Goal: Book appointment/travel/reservation

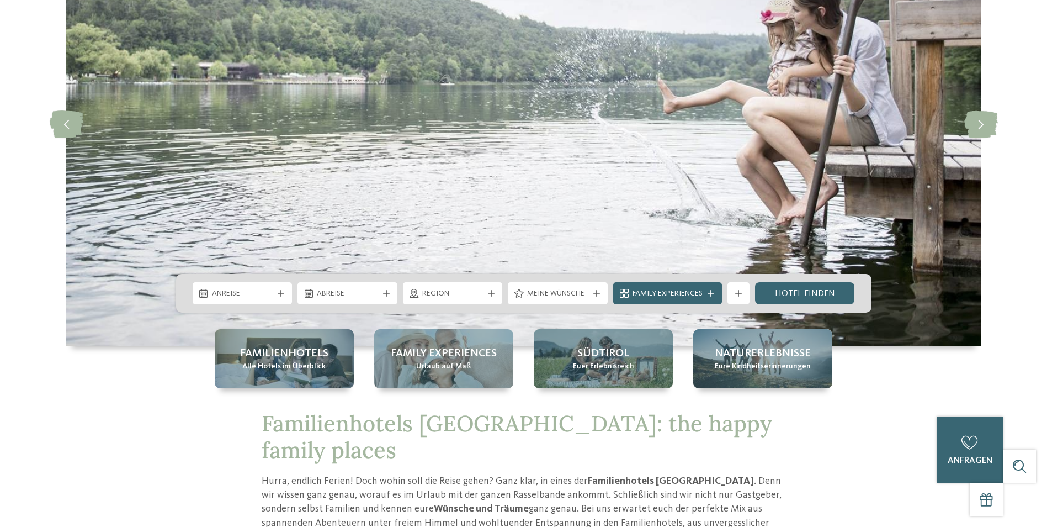
scroll to position [166, 0]
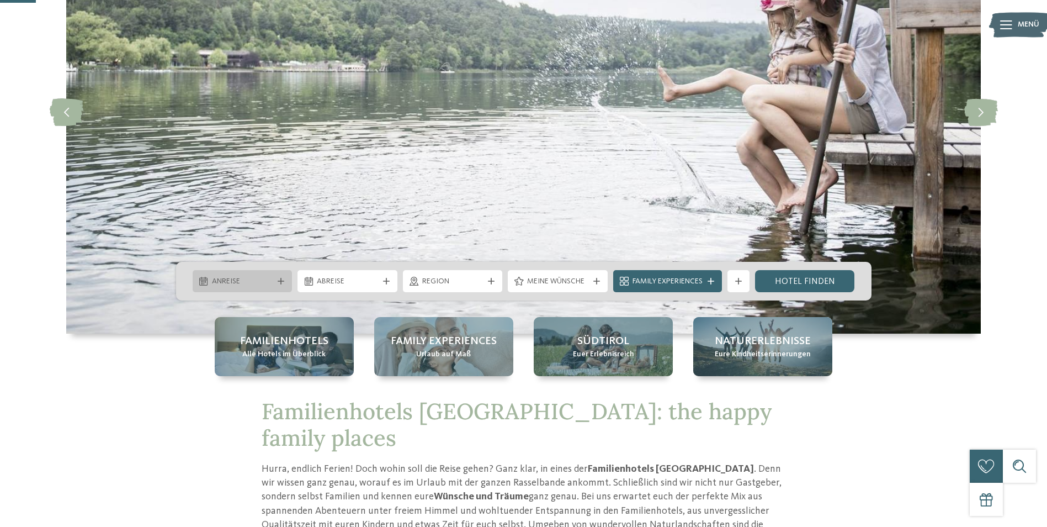
click at [288, 279] on div "Anreise" at bounding box center [243, 281] width 100 height 22
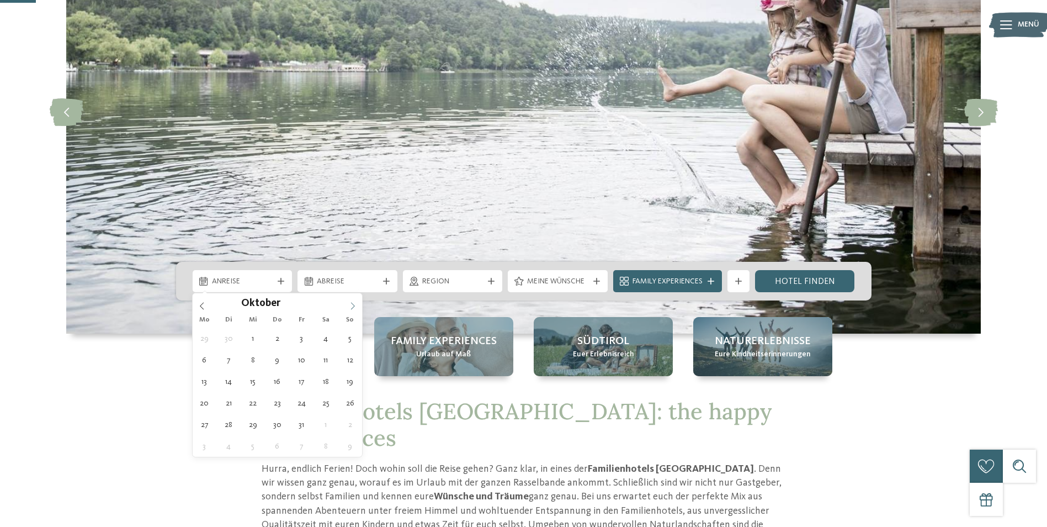
click at [351, 305] on icon at bounding box center [353, 306] width 8 height 8
type div "25.10.2025"
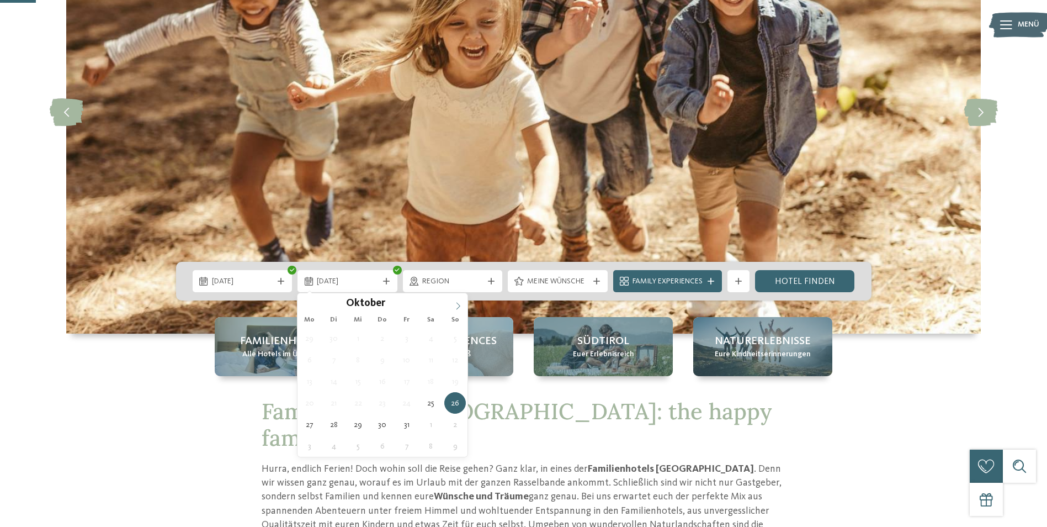
click at [455, 305] on icon at bounding box center [458, 306] width 8 height 8
type div "01.11.2025"
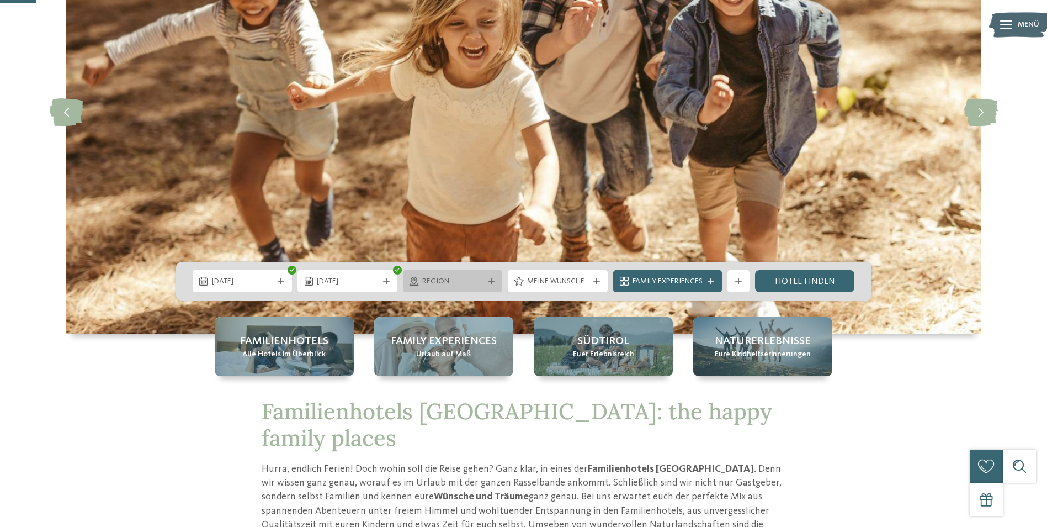
click at [488, 279] on icon at bounding box center [491, 281] width 7 height 7
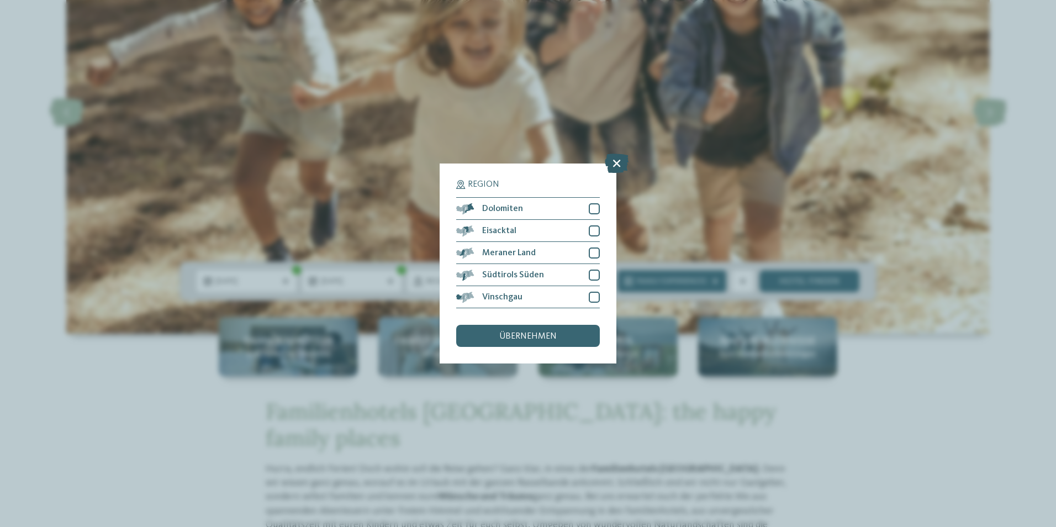
click at [612, 158] on icon at bounding box center [616, 162] width 24 height 19
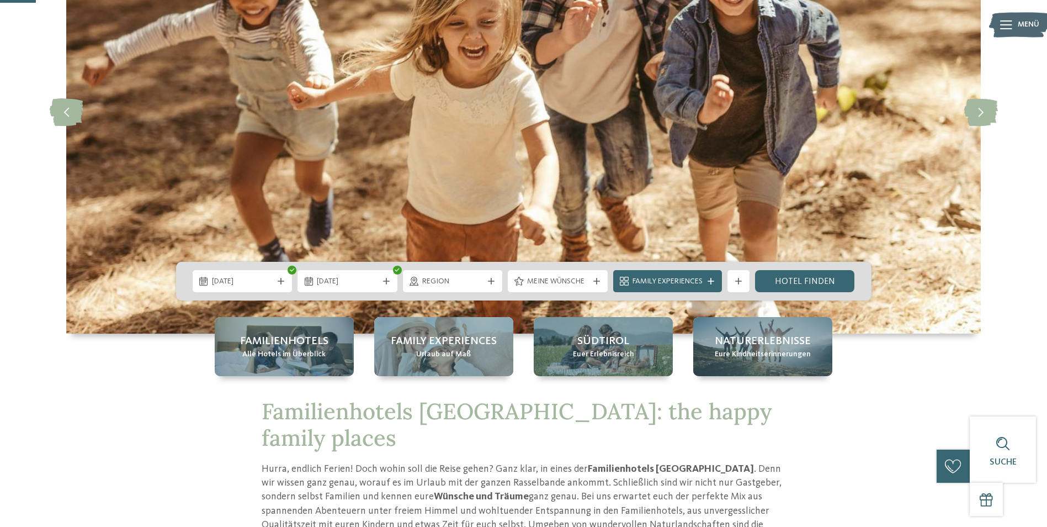
click at [577, 285] on span "Meine Wünsche" at bounding box center [557, 281] width 61 height 11
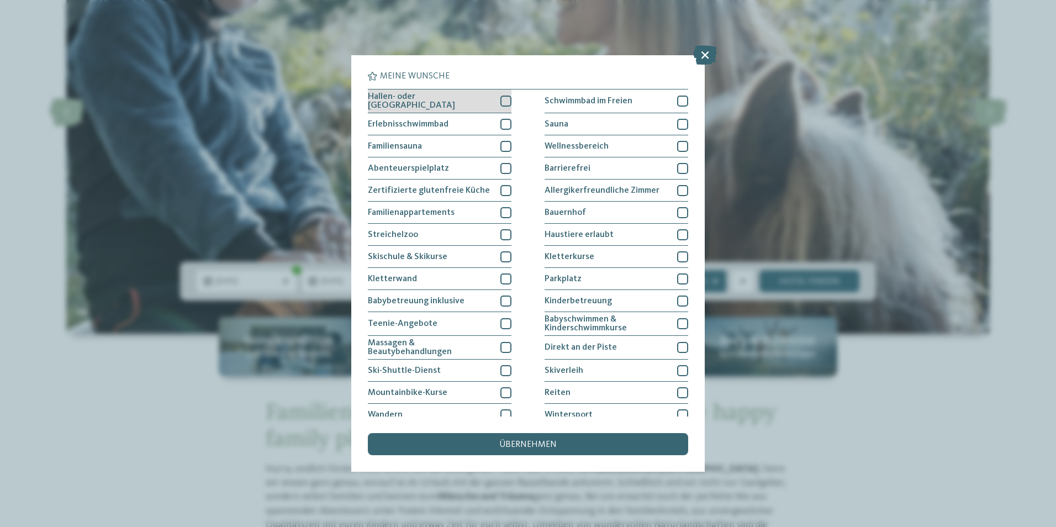
click at [500, 100] on div at bounding box center [505, 101] width 11 height 11
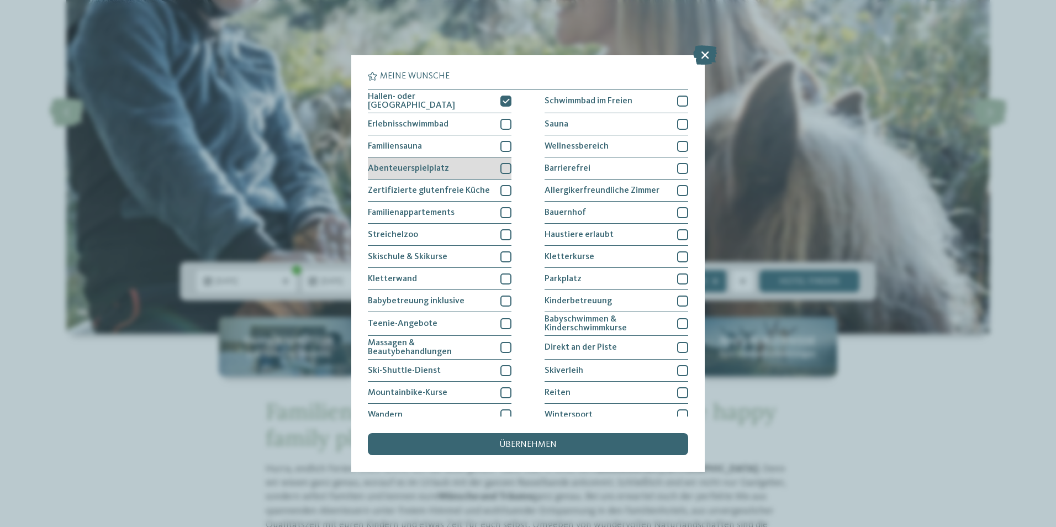
click at [502, 163] on div at bounding box center [505, 168] width 11 height 11
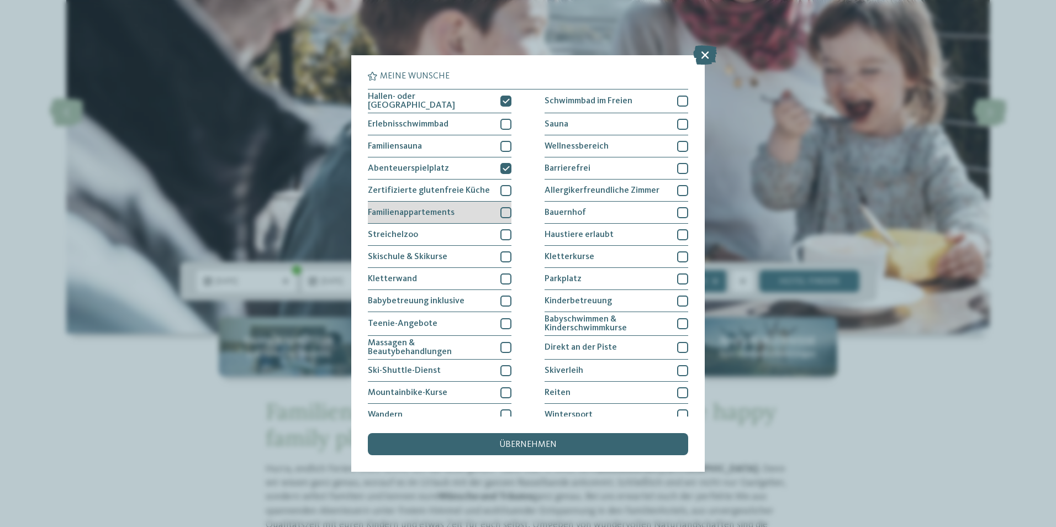
click at [500, 213] on div at bounding box center [505, 212] width 11 height 11
click at [501, 235] on div at bounding box center [505, 234] width 11 height 11
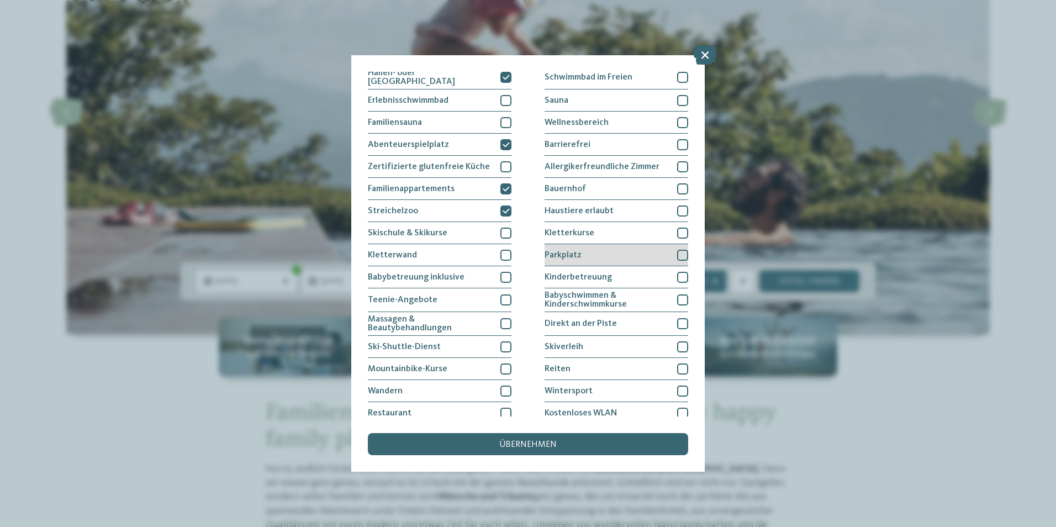
scroll to position [0, 0]
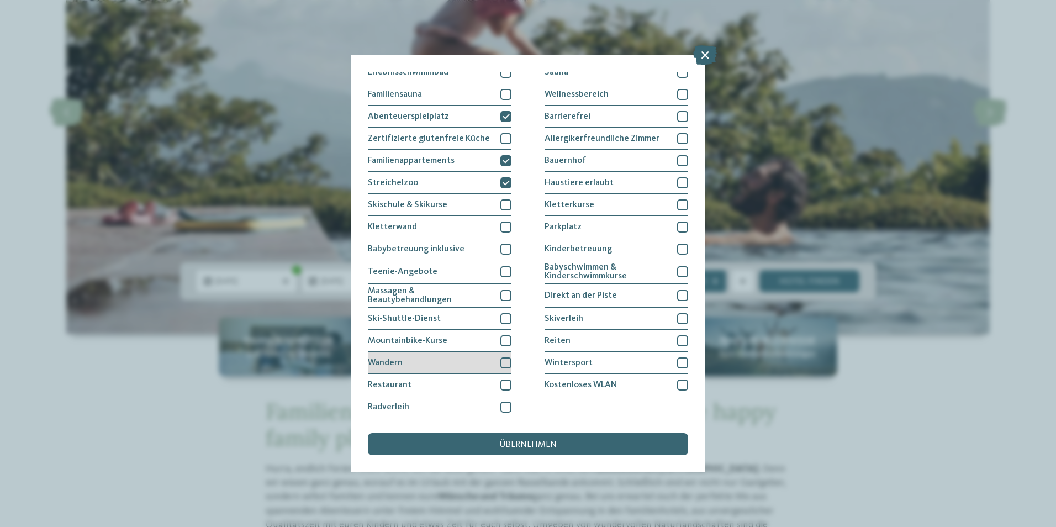
click at [505, 360] on div at bounding box center [505, 362] width 11 height 11
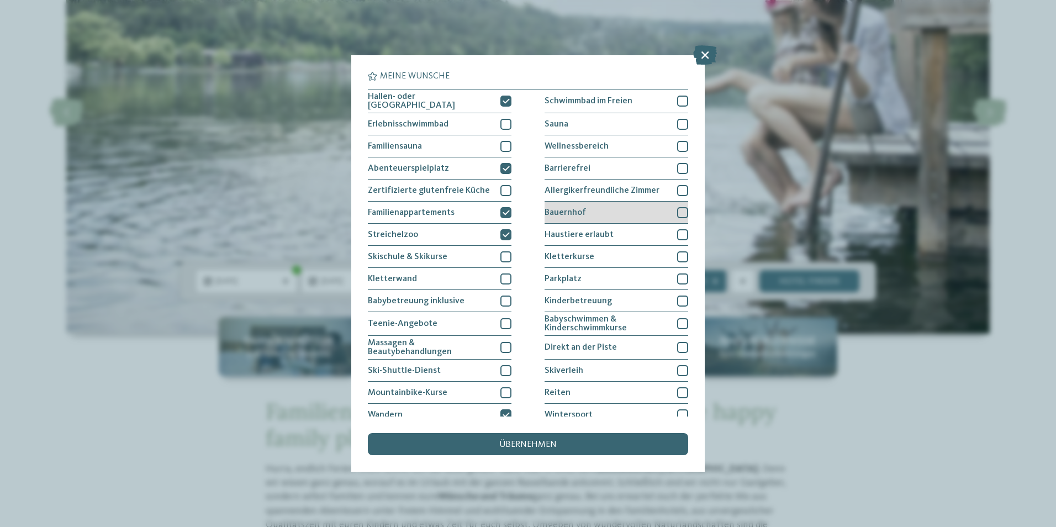
click at [677, 208] on div at bounding box center [682, 212] width 11 height 11
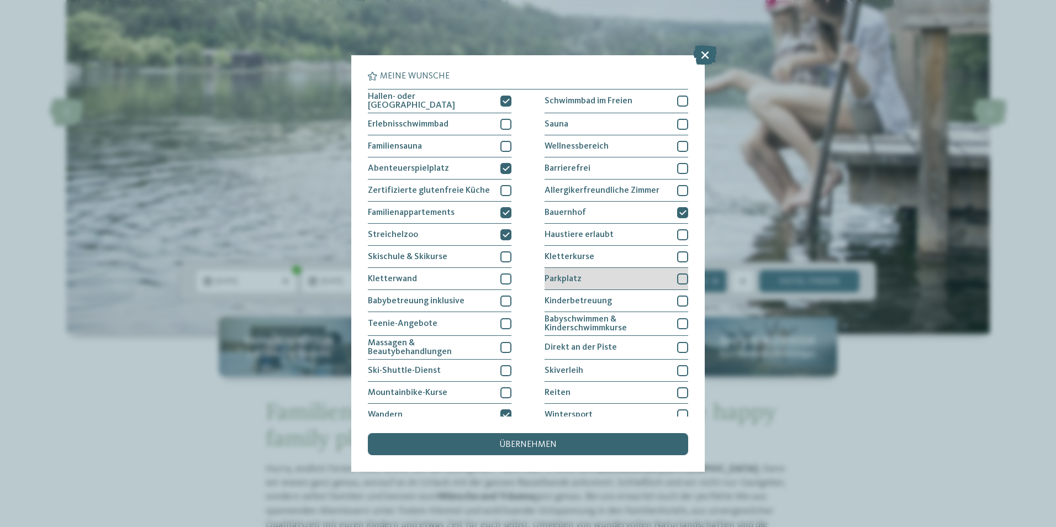
click at [677, 274] on div at bounding box center [682, 278] width 11 height 11
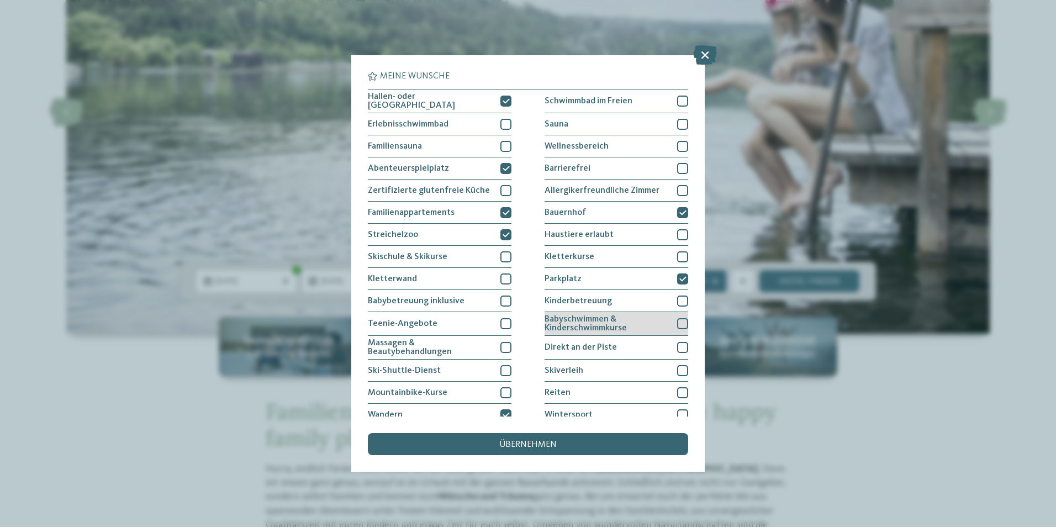
click at [677, 319] on div at bounding box center [682, 323] width 11 height 11
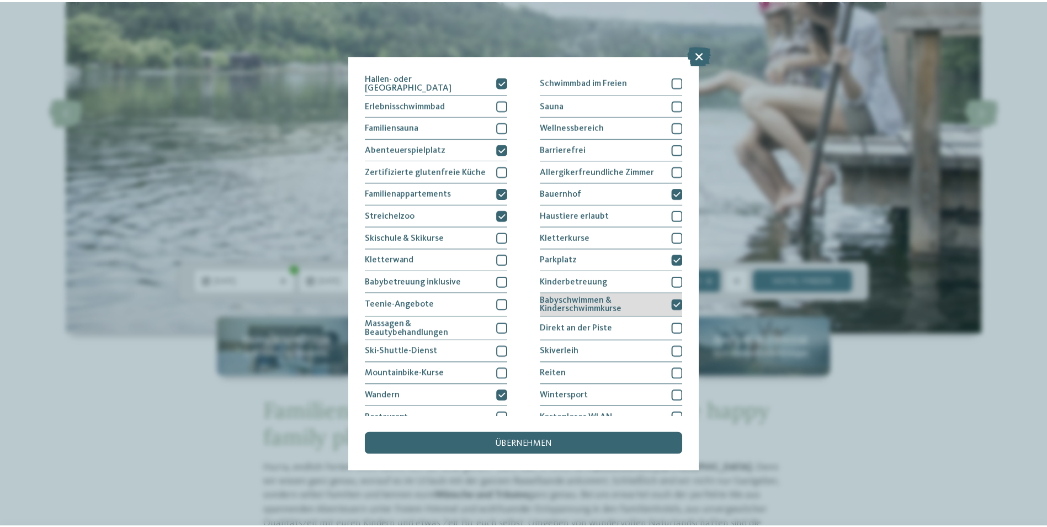
scroll to position [52, 0]
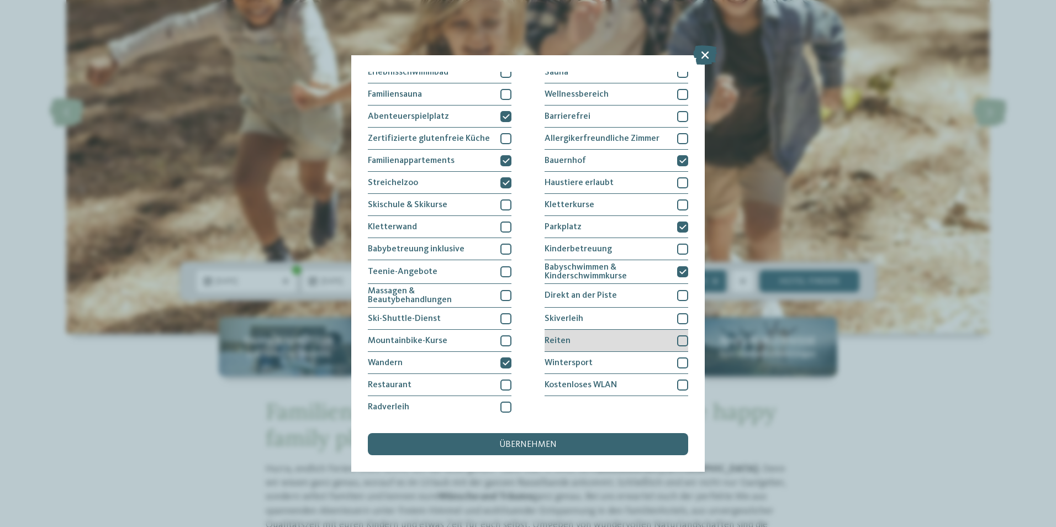
click at [678, 337] on div at bounding box center [682, 340] width 11 height 11
click at [581, 439] on div "übernehmen" at bounding box center [528, 444] width 320 height 22
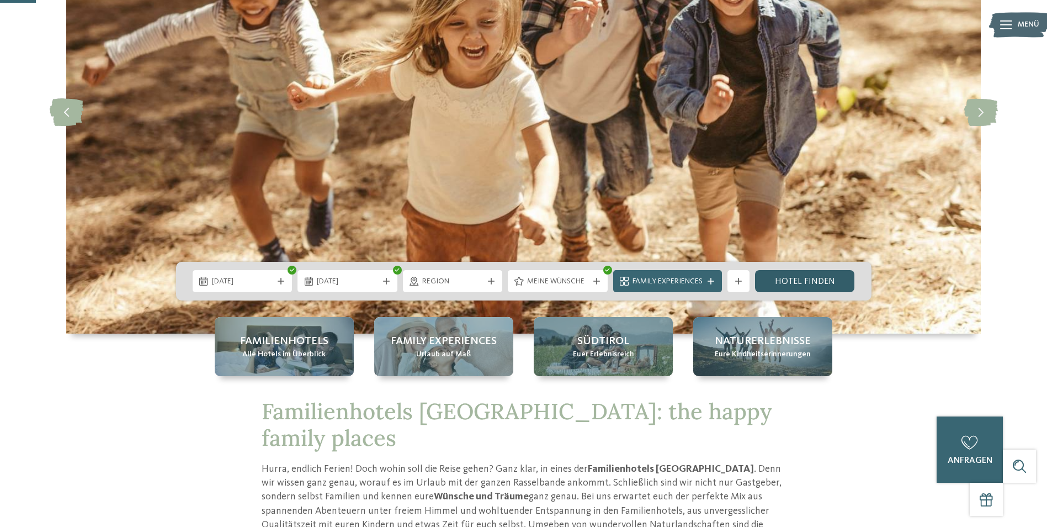
click at [785, 277] on link "Hotel finden" at bounding box center [805, 281] width 100 height 22
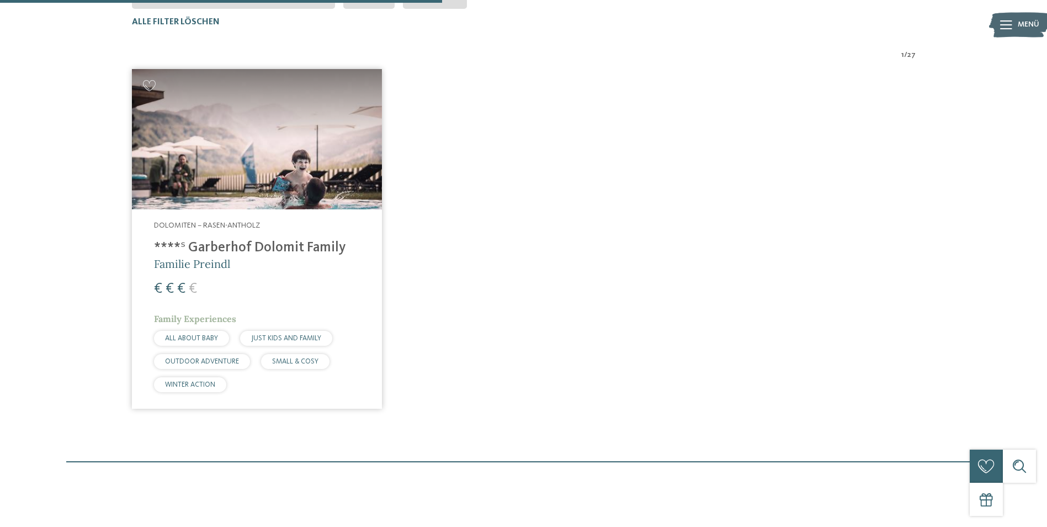
click at [258, 248] on h4 "****ˢ Garberhof Dolomit Family" at bounding box center [257, 248] width 206 height 17
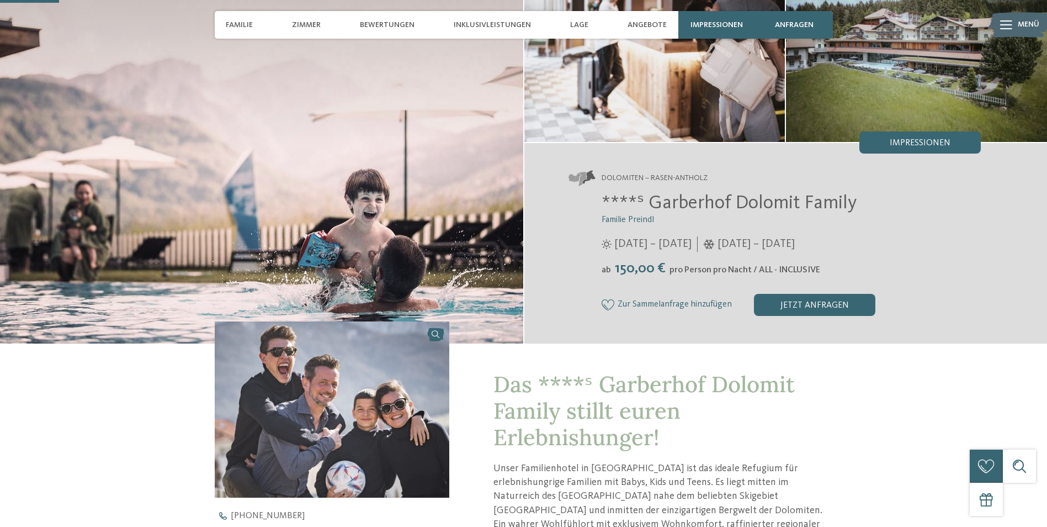
scroll to position [276, 0]
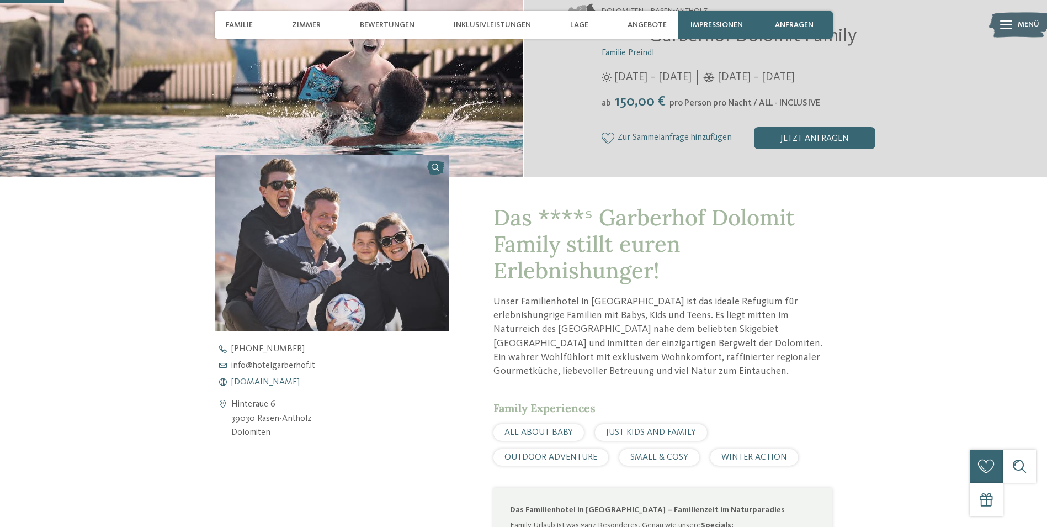
click at [289, 383] on span "www.hotelgarberhof.it" at bounding box center [265, 382] width 68 height 9
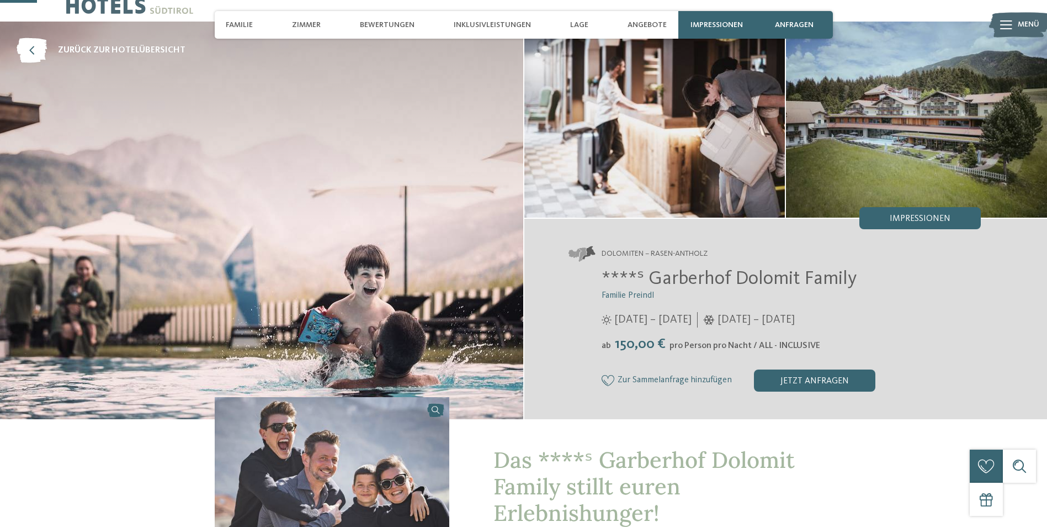
scroll to position [0, 0]
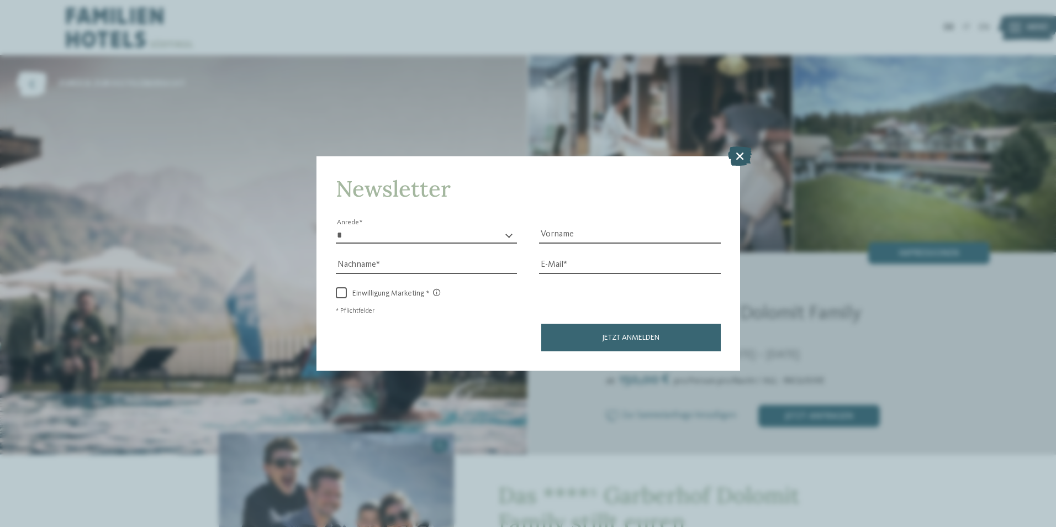
click at [741, 153] on icon at bounding box center [740, 155] width 24 height 19
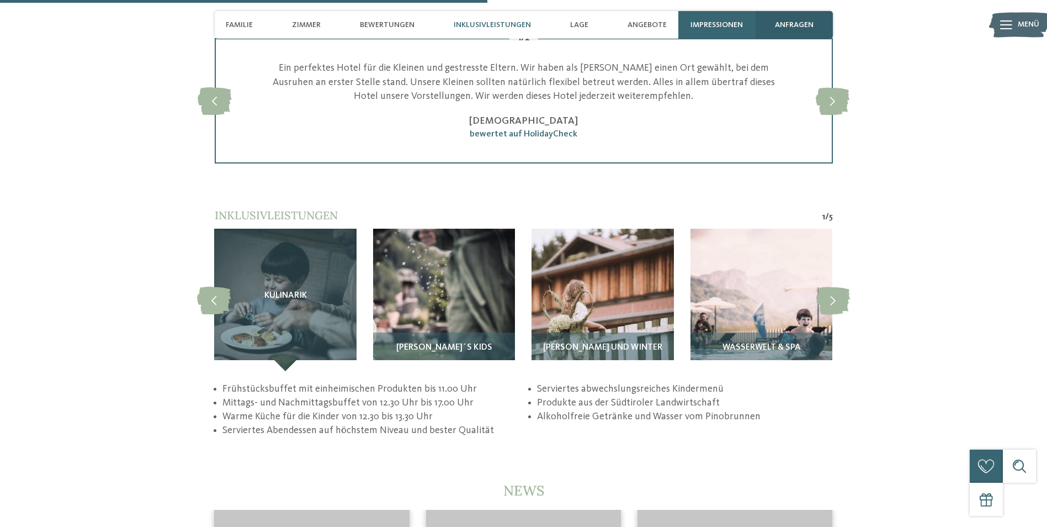
scroll to position [2098, 0]
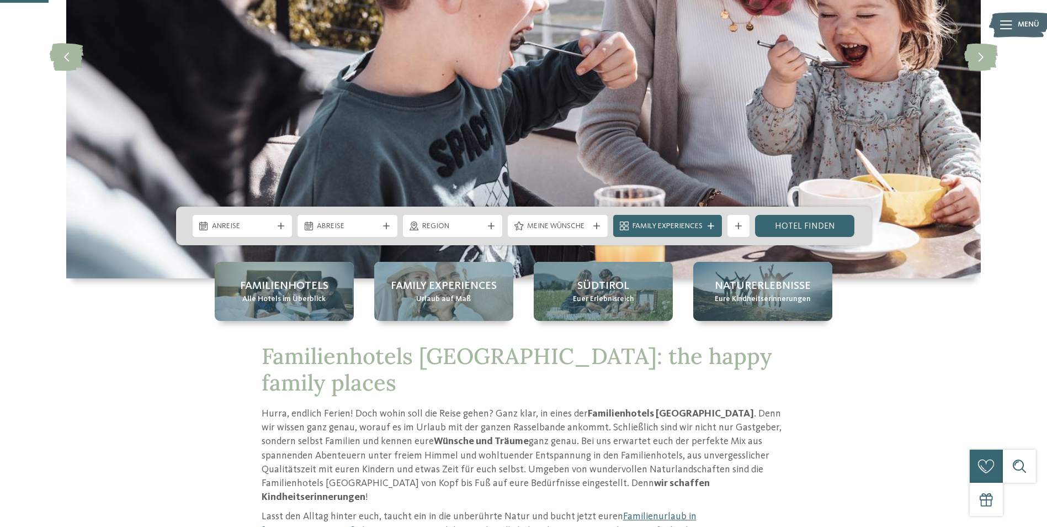
click at [549, 221] on span "Meine Wünsche" at bounding box center [557, 226] width 61 height 11
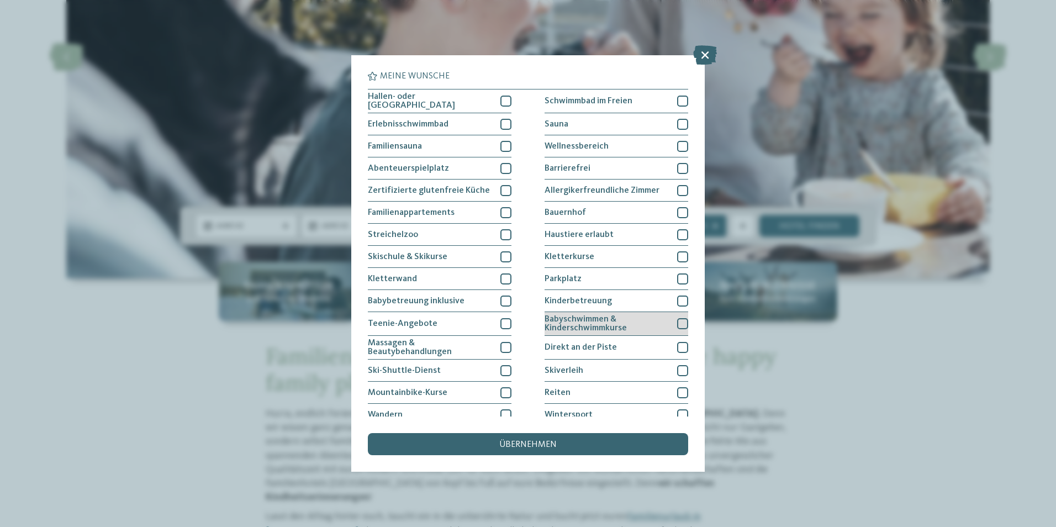
click at [582, 321] on span "Babyschwimmen & Kinderschwimmkurse" at bounding box center [606, 324] width 124 height 18
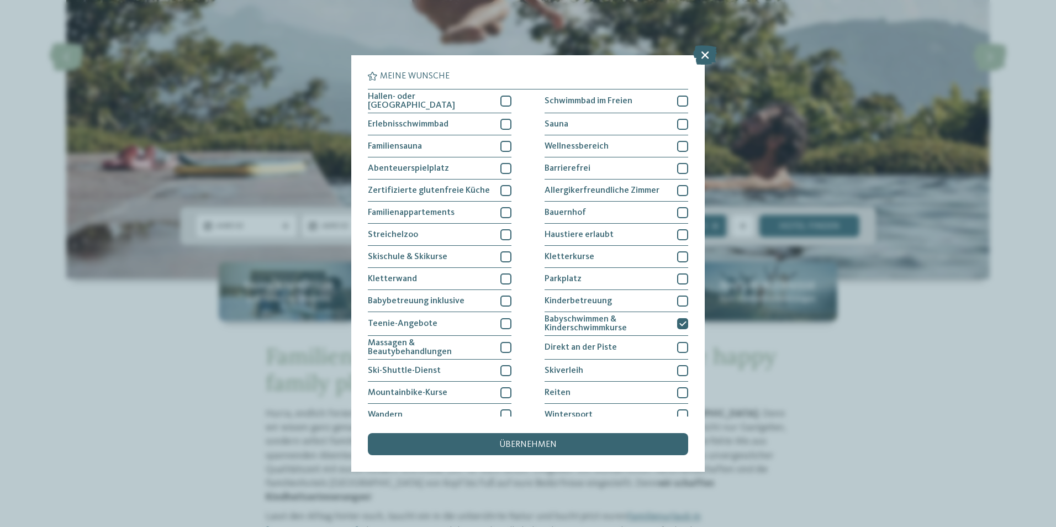
click at [536, 448] on span "übernehmen" at bounding box center [527, 444] width 57 height 9
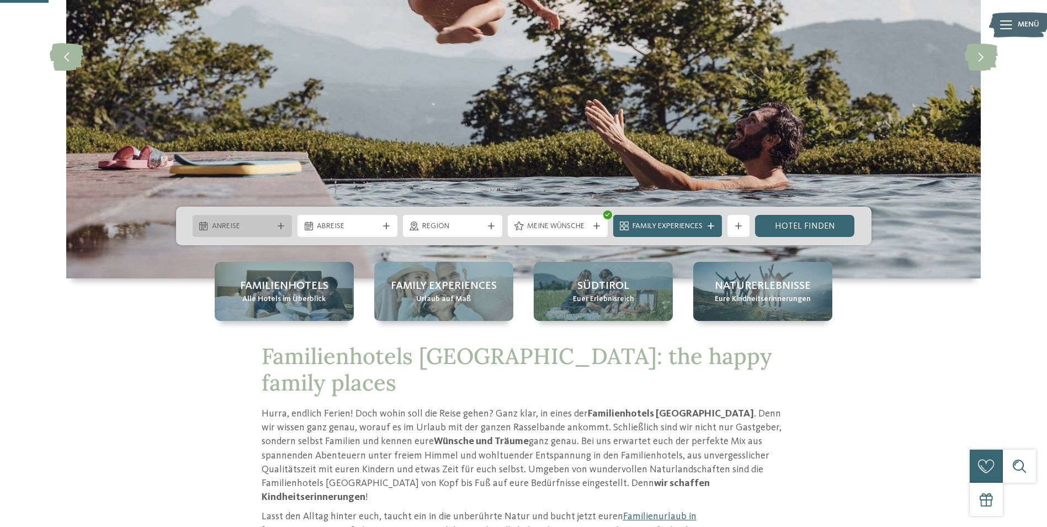
click at [240, 228] on span "Anreise" at bounding box center [242, 226] width 61 height 11
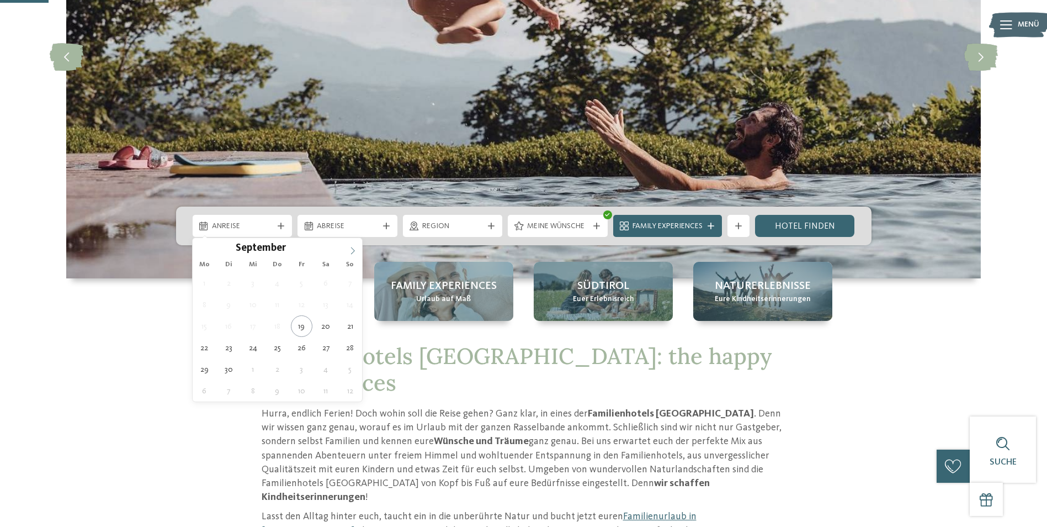
click at [356, 245] on span at bounding box center [352, 247] width 19 height 19
type div "[DATE]"
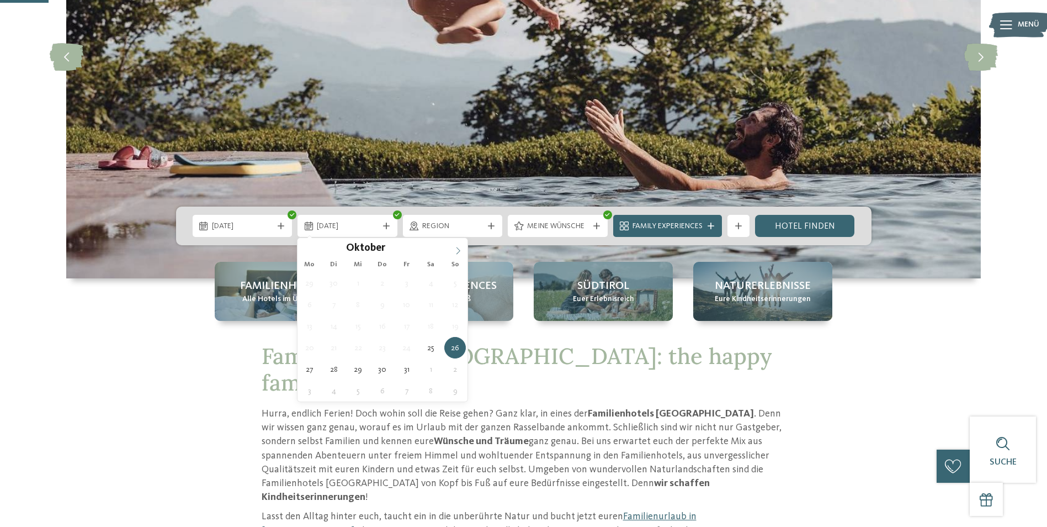
click at [459, 250] on icon at bounding box center [458, 250] width 4 height 7
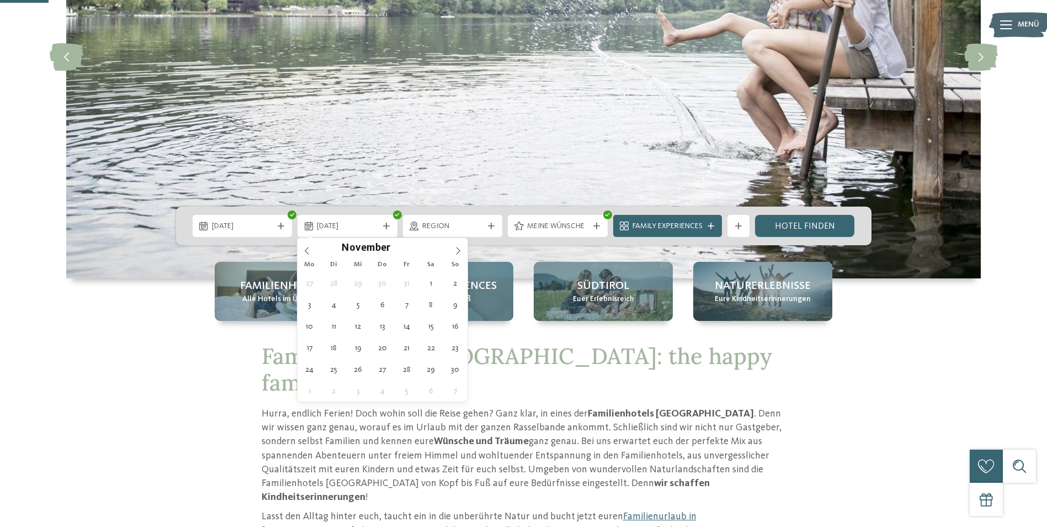
type div "01.11.2025"
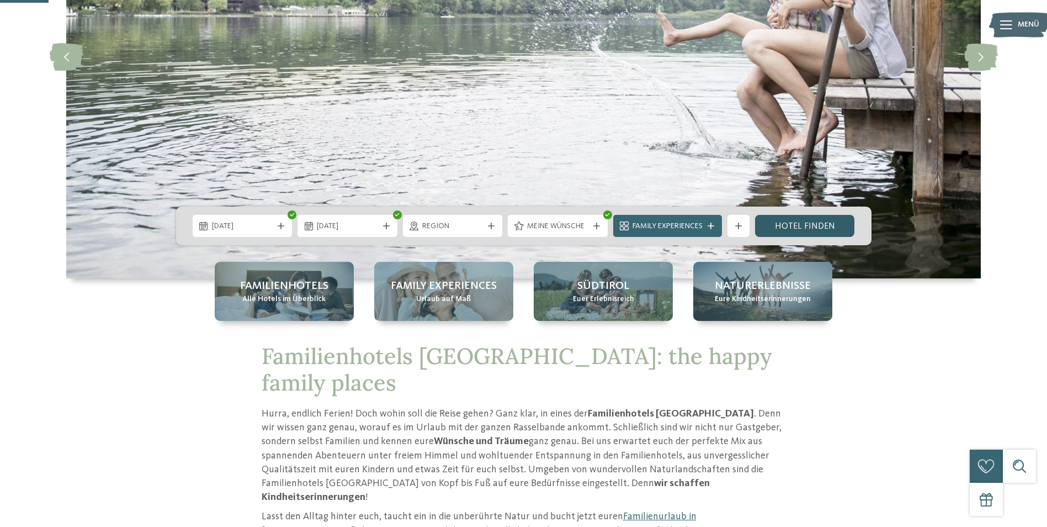
click at [821, 224] on link "Hotel finden" at bounding box center [805, 226] width 100 height 22
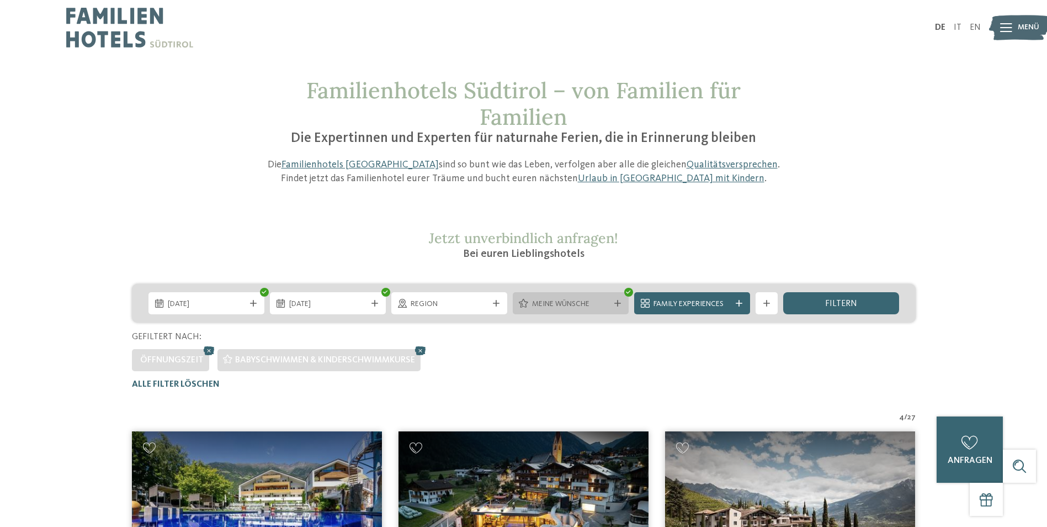
click at [563, 294] on div "Meine Wünsche" at bounding box center [571, 303] width 116 height 22
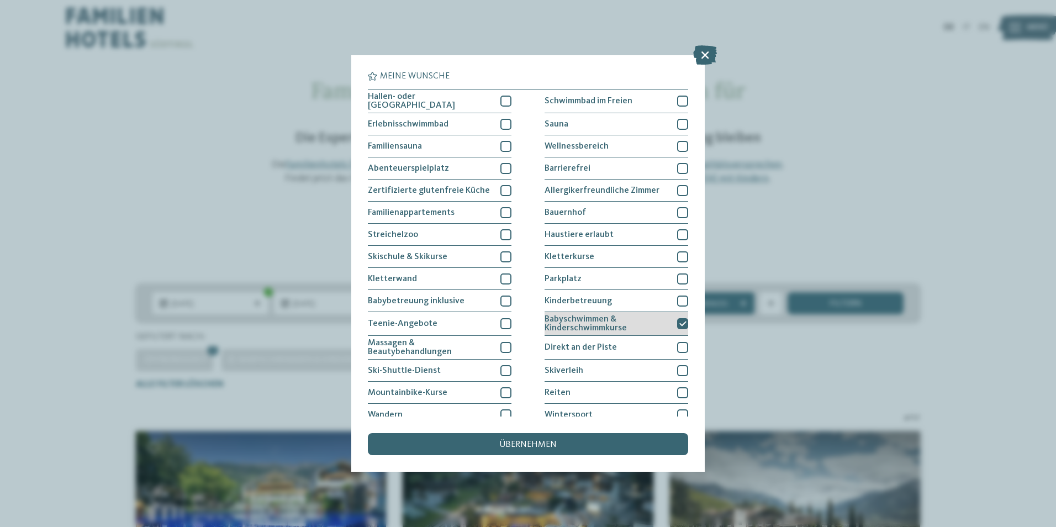
click at [679, 320] on icon at bounding box center [682, 323] width 7 height 7
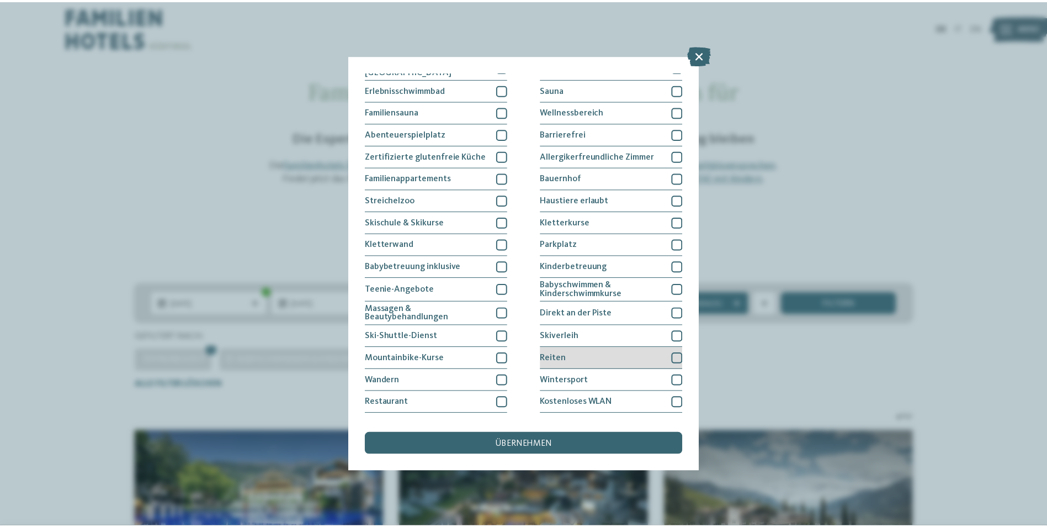
scroll to position [52, 0]
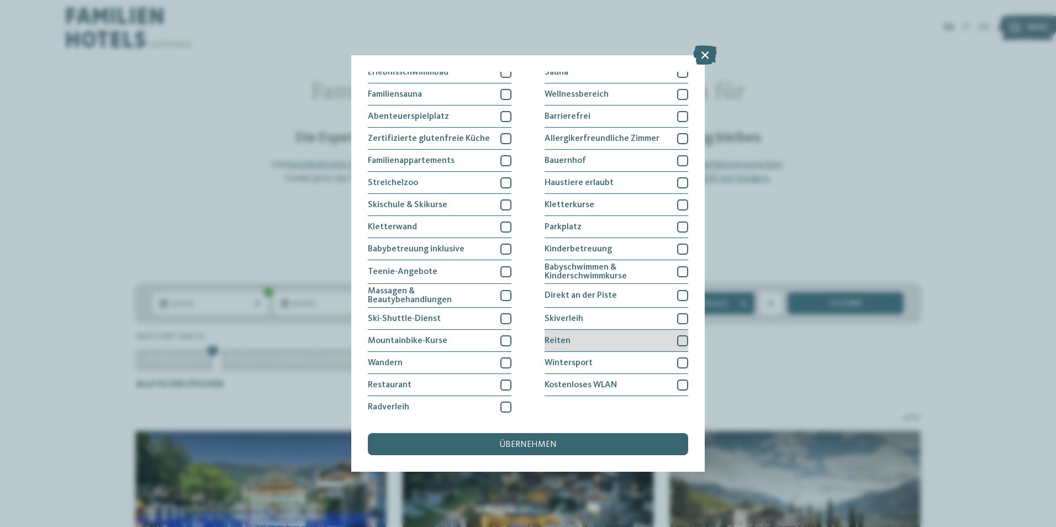
click at [680, 340] on div at bounding box center [682, 340] width 11 height 11
click at [579, 439] on div "übernehmen" at bounding box center [528, 444] width 320 height 22
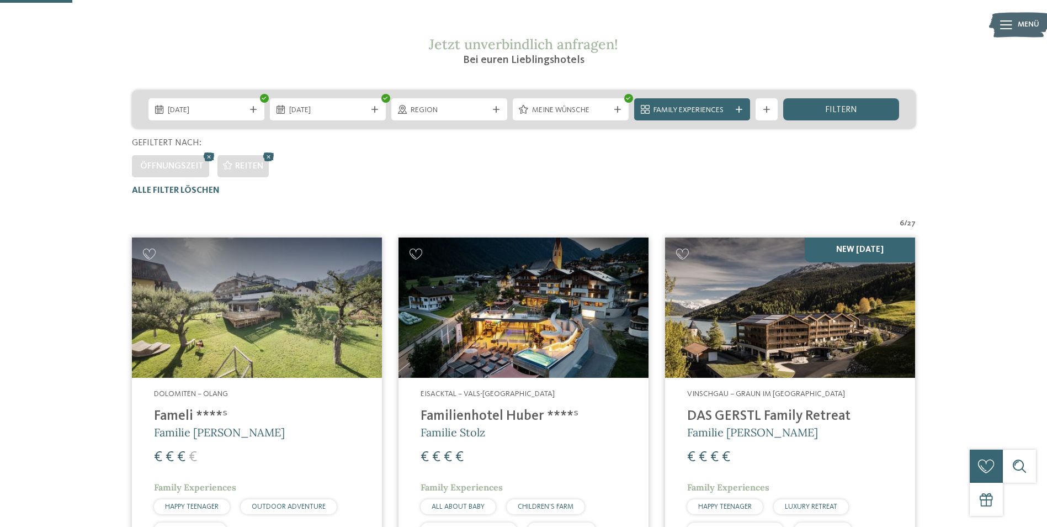
scroll to position [86, 0]
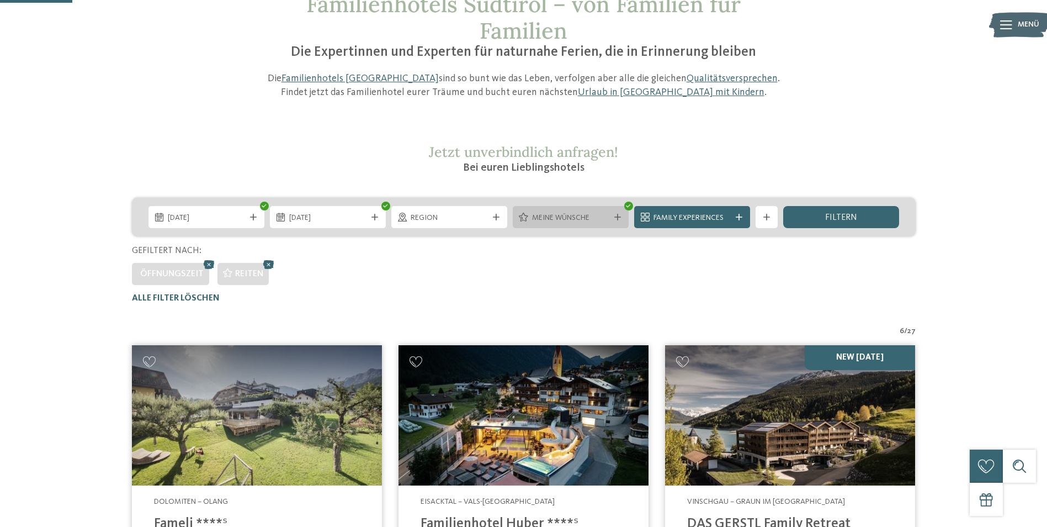
click at [600, 210] on div "Meine Wünsche" at bounding box center [571, 217] width 116 height 22
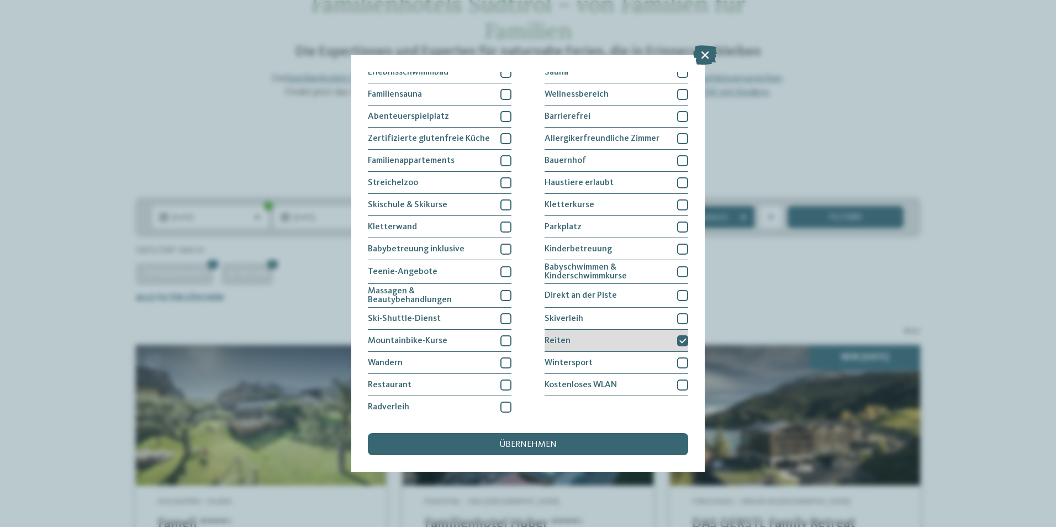
click at [679, 337] on icon at bounding box center [682, 340] width 7 height 7
click at [461, 358] on div "Wandern" at bounding box center [440, 363] width 144 height 22
click at [492, 437] on div "übernehmen" at bounding box center [528, 444] width 320 height 22
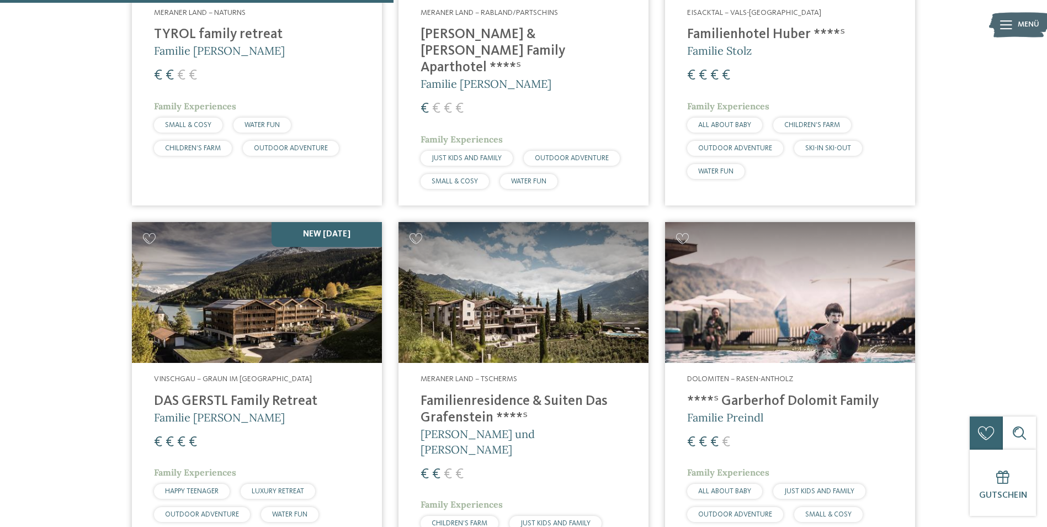
scroll to position [1025, 0]
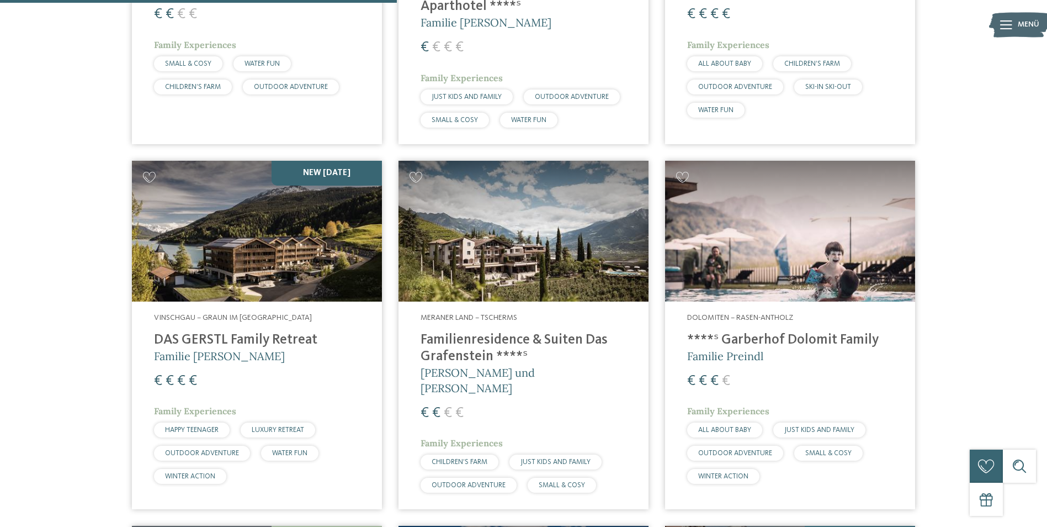
click at [548, 332] on h4 "Familienresidence & Suiten Das Grafenstein ****ˢ" at bounding box center [524, 348] width 206 height 33
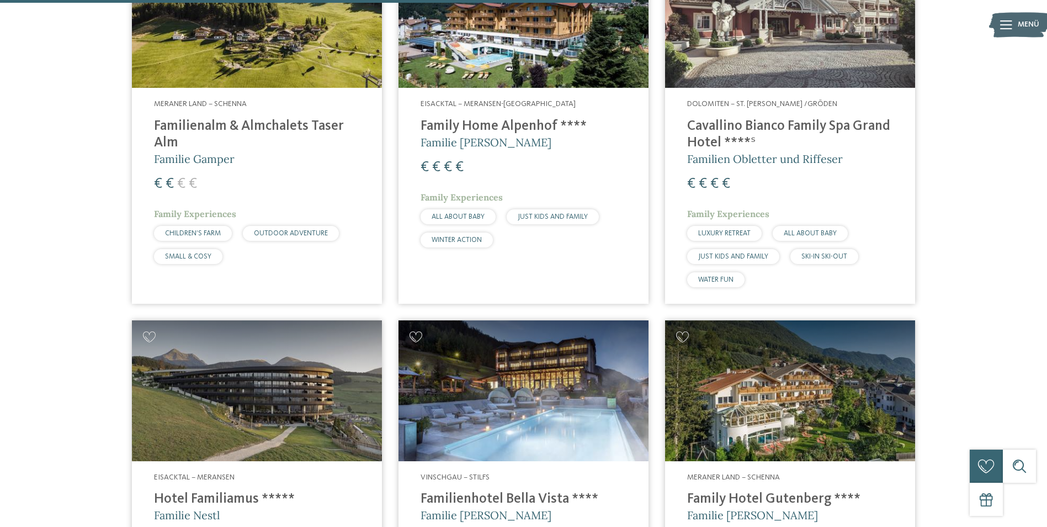
scroll to position [1632, 0]
